Goal: Task Accomplishment & Management: Complete application form

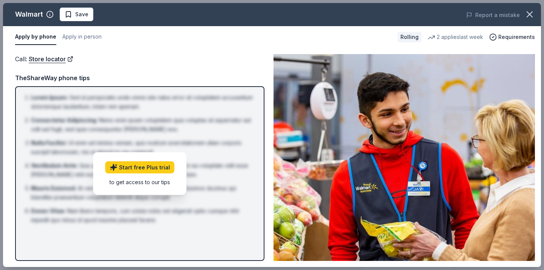
scroll to position [129, 0]
click at [41, 37] on button "Apply by phone" at bounding box center [35, 37] width 41 height 16
click at [36, 35] on button "Apply by phone" at bounding box center [35, 37] width 41 height 16
click at [511, 39] on span "Requirements" at bounding box center [516, 36] width 37 height 9
click at [58, 59] on link "Store locator" at bounding box center [51, 59] width 45 height 10
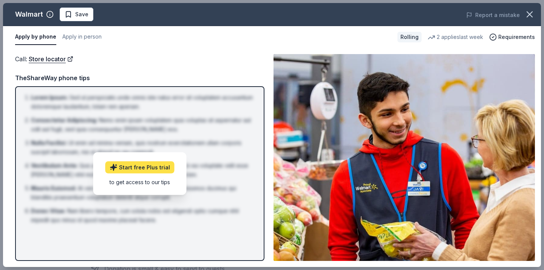
click at [133, 166] on link "Start free Plus trial" at bounding box center [139, 167] width 69 height 12
click at [79, 36] on button "Apply in person" at bounding box center [81, 37] width 39 height 16
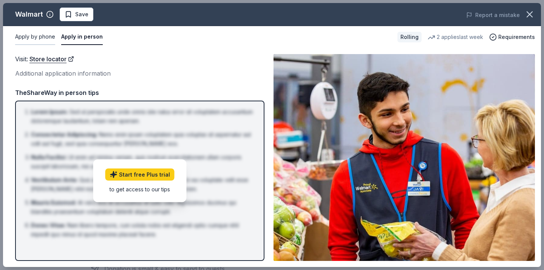
click at [35, 39] on button "Apply by phone" at bounding box center [35, 37] width 40 height 16
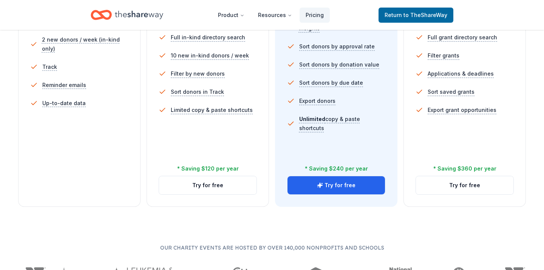
scroll to position [268, 0]
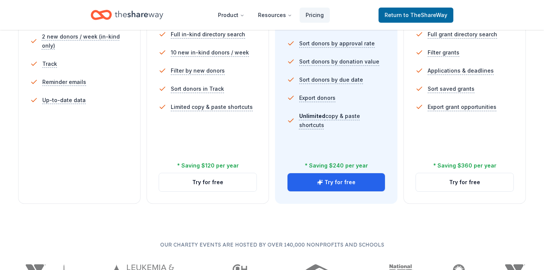
click at [104, 191] on div "Free Current Come see what we're all about. Free 5 profile views / month Limite…" at bounding box center [79, 49] width 122 height 310
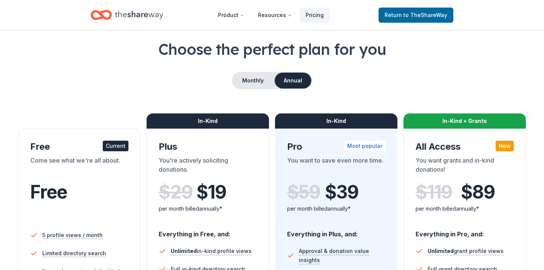
scroll to position [0, 0]
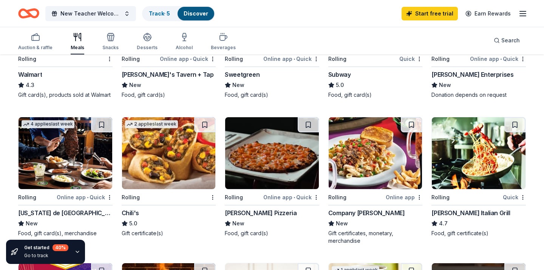
scroll to position [308, 0]
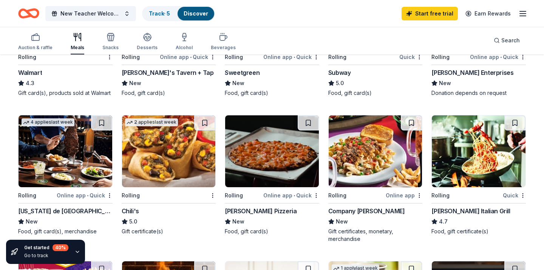
click at [185, 178] on img at bounding box center [169, 151] width 94 height 72
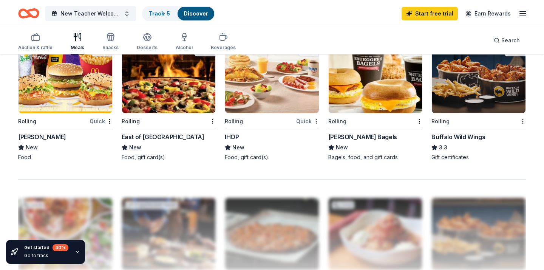
scroll to position [528, 0]
click at [464, 78] on img at bounding box center [478, 77] width 94 height 72
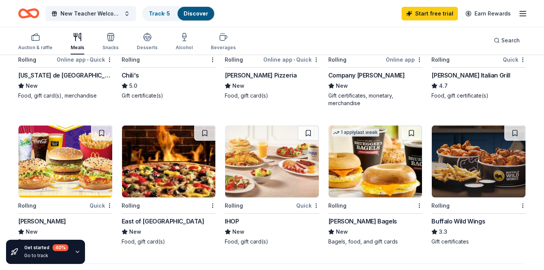
scroll to position [446, 0]
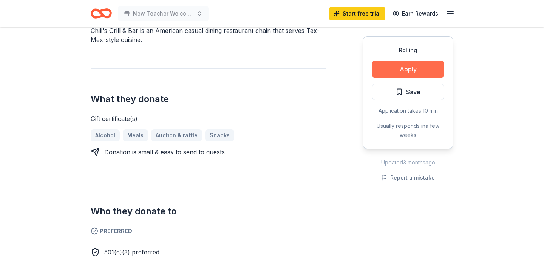
scroll to position [245, 0]
click at [428, 64] on button "Apply" at bounding box center [408, 69] width 72 height 17
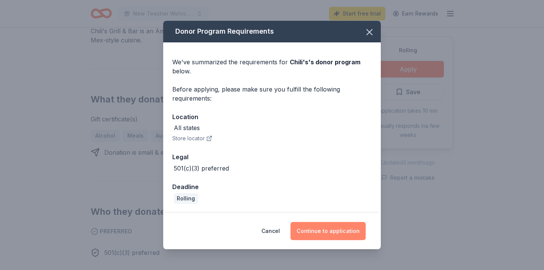
click at [320, 235] on button "Continue to application" at bounding box center [327, 231] width 75 height 18
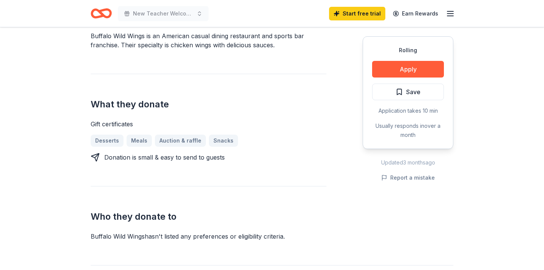
scroll to position [242, 0]
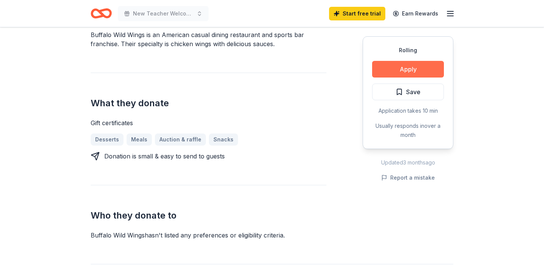
click at [396, 68] on button "Apply" at bounding box center [408, 69] width 72 height 17
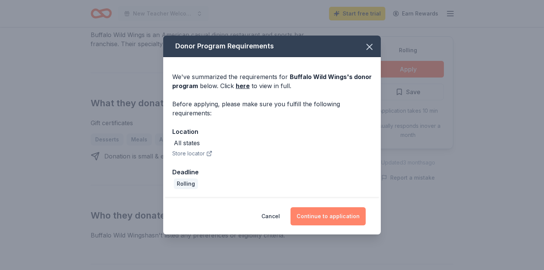
click at [323, 213] on button "Continue to application" at bounding box center [327, 216] width 75 height 18
